Goal: Information Seeking & Learning: Compare options

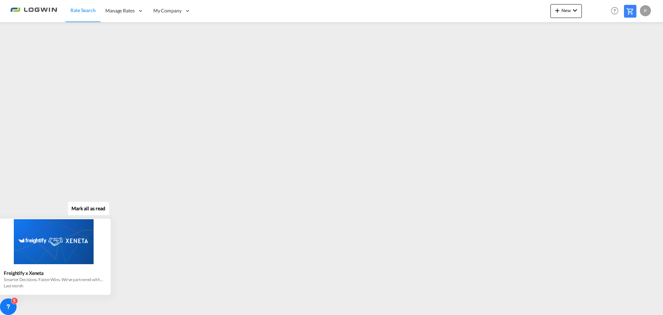
click at [98, 210] on button "Mark all as read" at bounding box center [89, 208] width 42 height 14
